Goal: Information Seeking & Learning: Learn about a topic

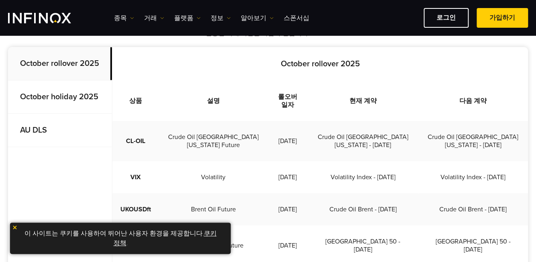
scroll to position [244, 0]
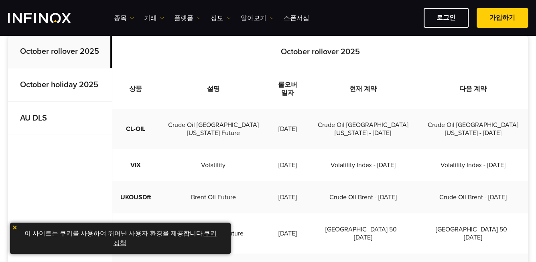
click at [14, 226] on img at bounding box center [15, 227] width 6 height 6
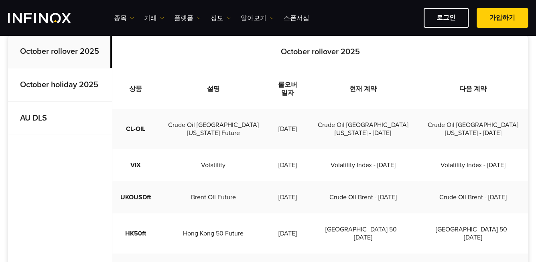
click at [142, 118] on td "CL-OIL" at bounding box center [135, 129] width 47 height 40
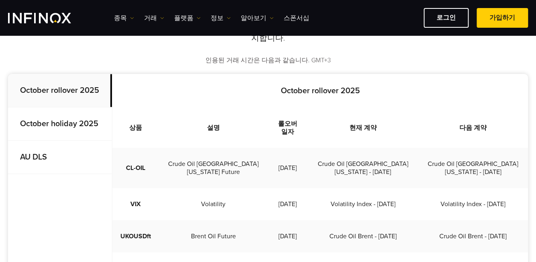
scroll to position [174, 0]
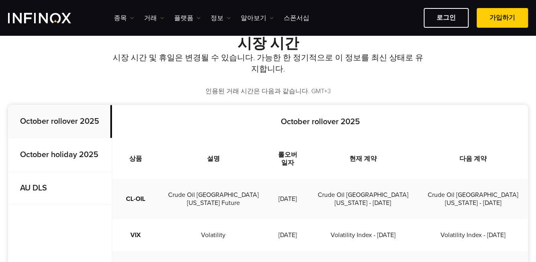
click at [71, 120] on strong "October rollover 2025" at bounding box center [59, 121] width 79 height 10
click at [59, 157] on strong "October holiday 2025" at bounding box center [59, 155] width 78 height 10
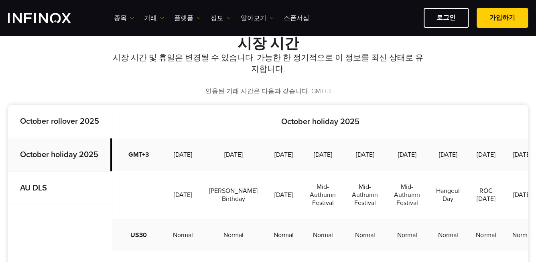
click at [41, 187] on strong "AU DLS" at bounding box center [33, 188] width 27 height 10
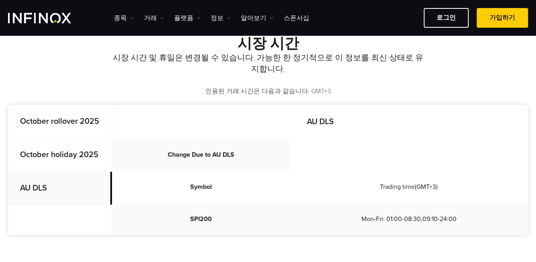
click at [69, 122] on strong "October rollover 2025" at bounding box center [59, 121] width 79 height 10
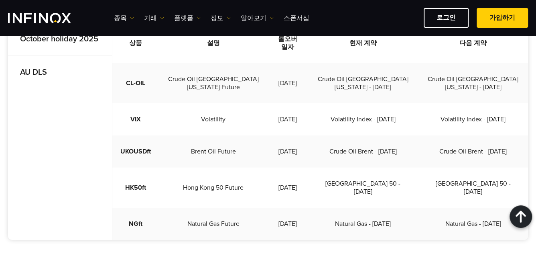
scroll to position [279, 0]
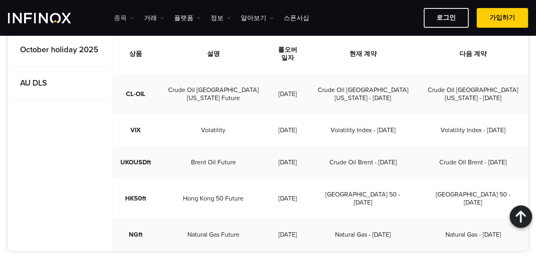
click at [130, 18] on img at bounding box center [132, 18] width 4 height 4
click at [129, 41] on link "종목" at bounding box center [135, 43] width 43 height 17
